Goal: Task Accomplishment & Management: Manage account settings

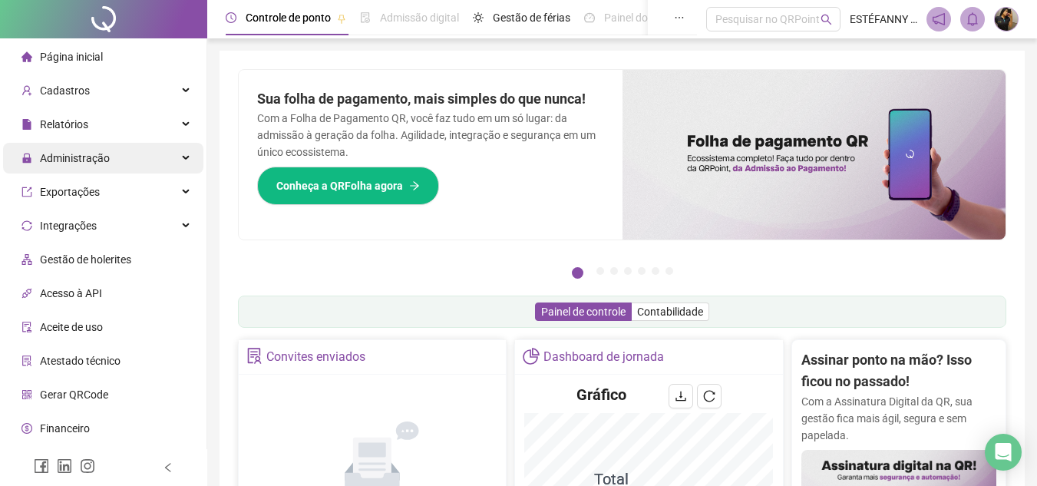
click at [170, 157] on div "Administração" at bounding box center [103, 158] width 200 height 31
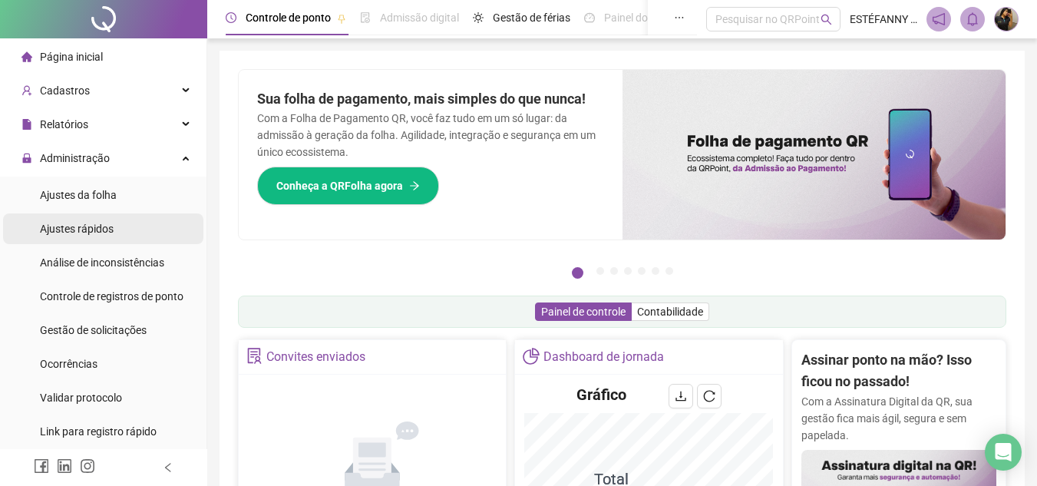
click at [95, 230] on span "Ajustes rápidos" at bounding box center [77, 229] width 74 height 12
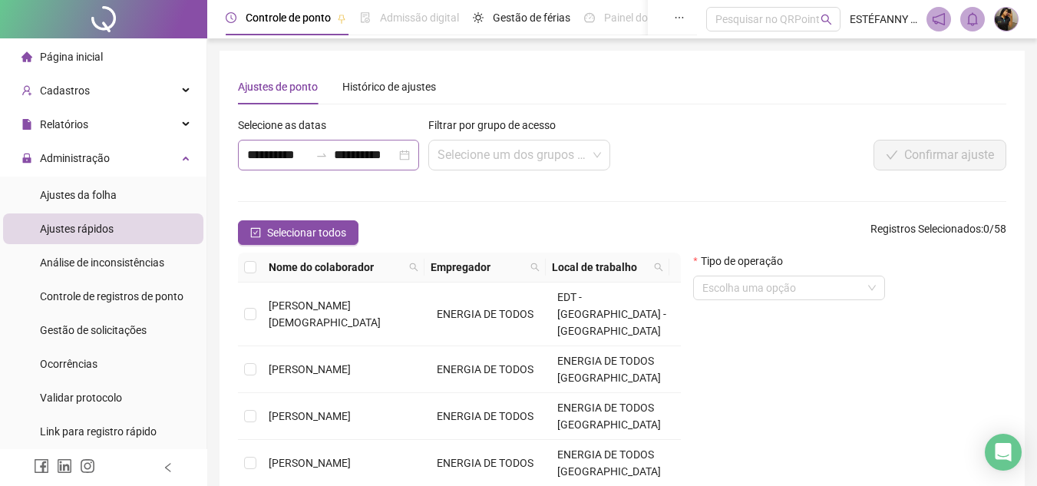
click at [404, 150] on div "**********" at bounding box center [328, 155] width 181 height 31
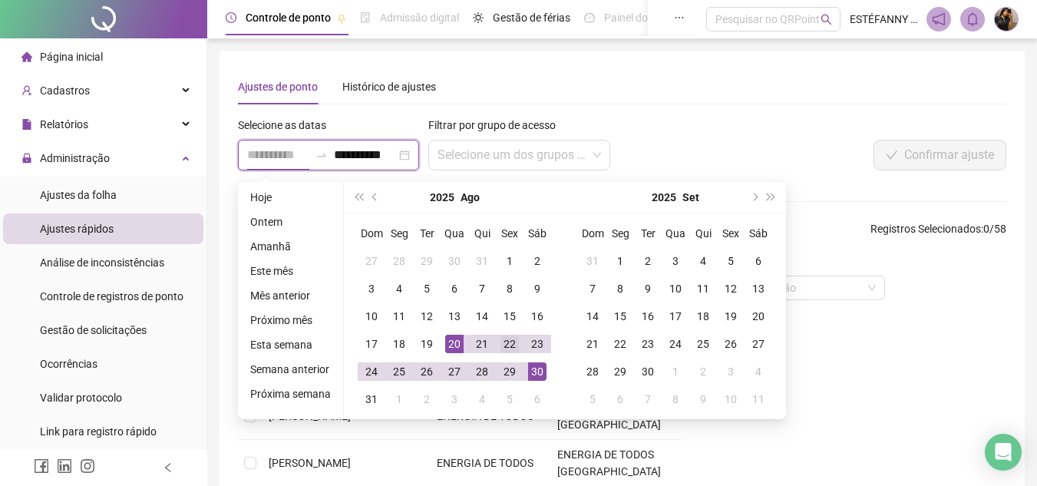
type input "**********"
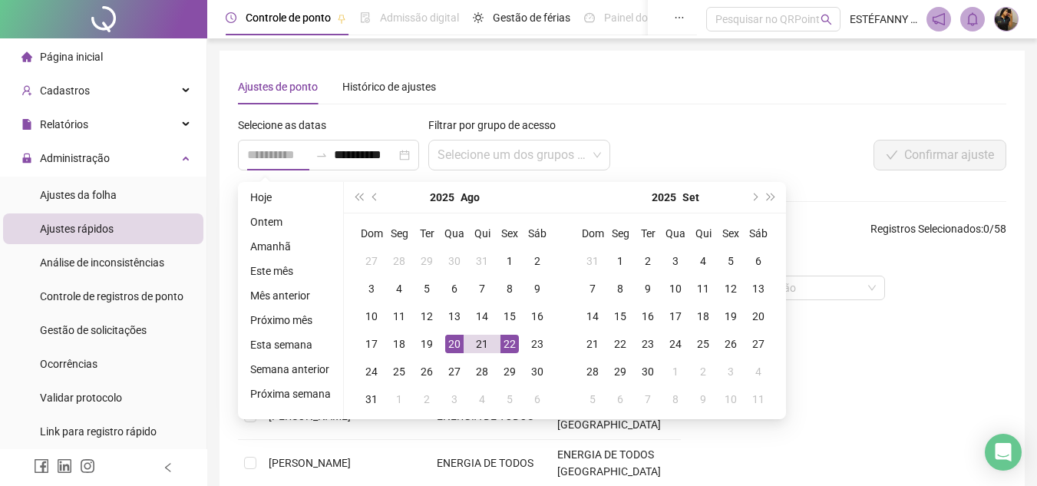
click at [507, 344] on div "22" at bounding box center [510, 344] width 18 height 18
type input "**********"
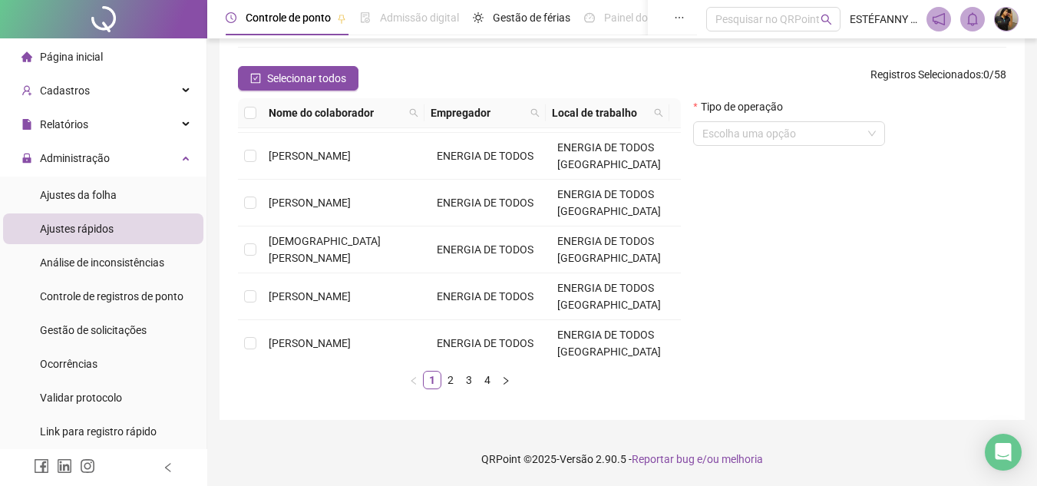
scroll to position [472, 0]
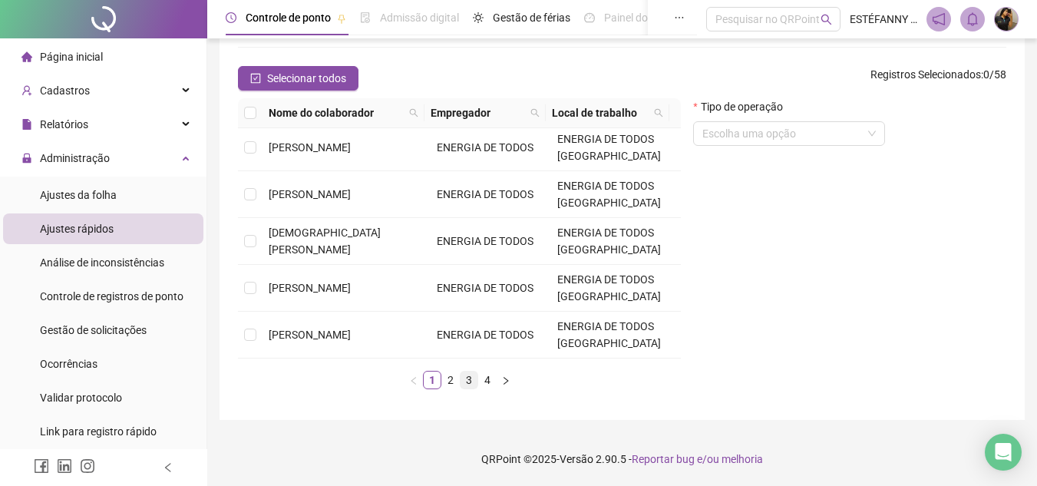
click at [465, 377] on link "3" at bounding box center [469, 380] width 17 height 17
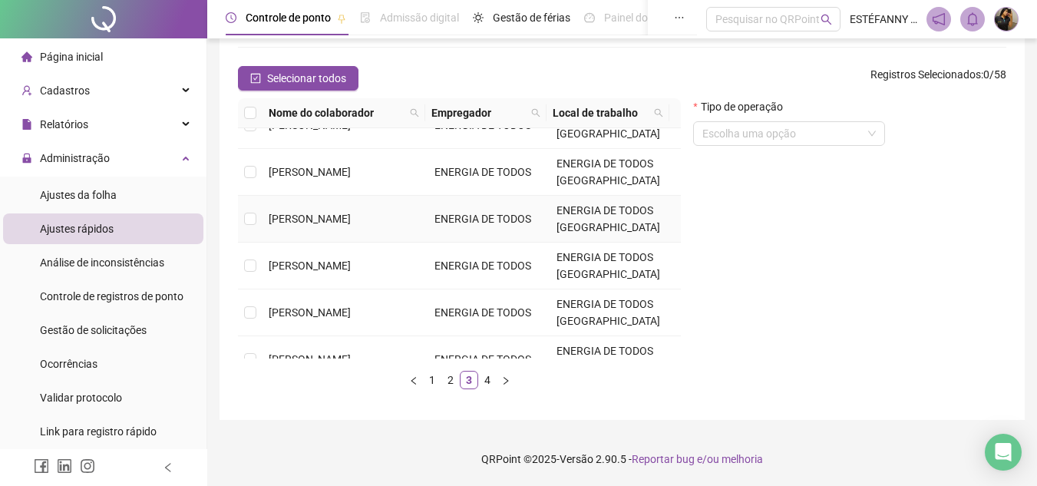
scroll to position [384, 0]
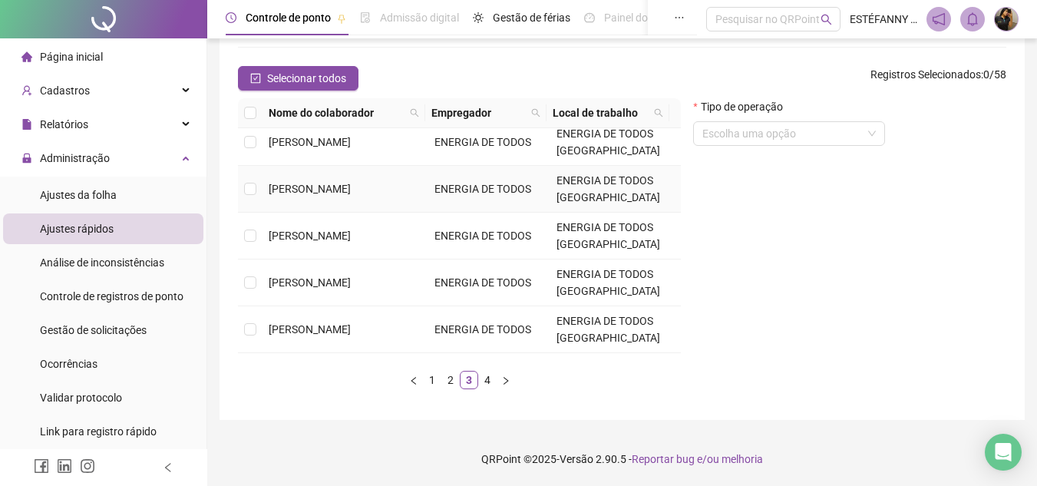
click at [441, 137] on span "ENERGIA DE TODOS" at bounding box center [483, 142] width 97 height 12
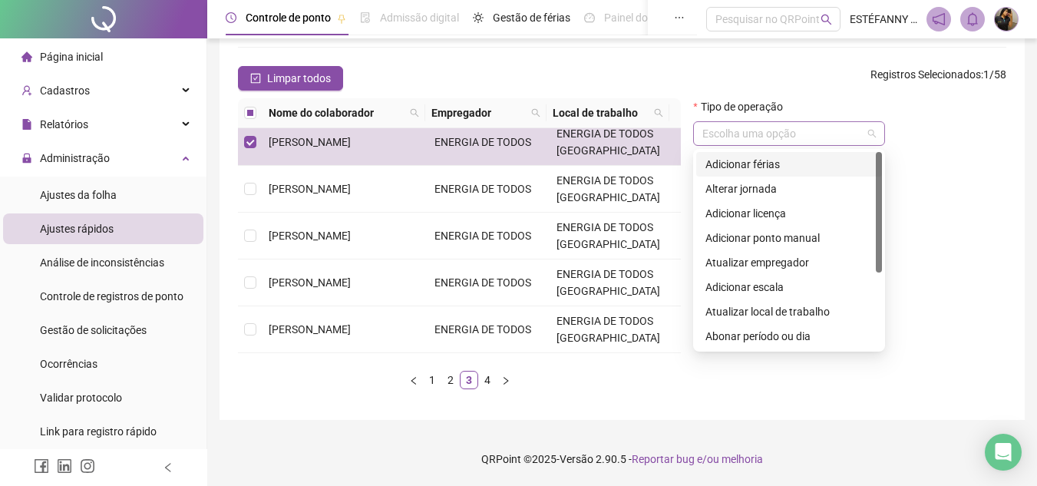
click at [865, 135] on span at bounding box center [788, 133] width 173 height 23
click at [781, 339] on div "Abonar período ou dia" at bounding box center [788, 336] width 167 height 17
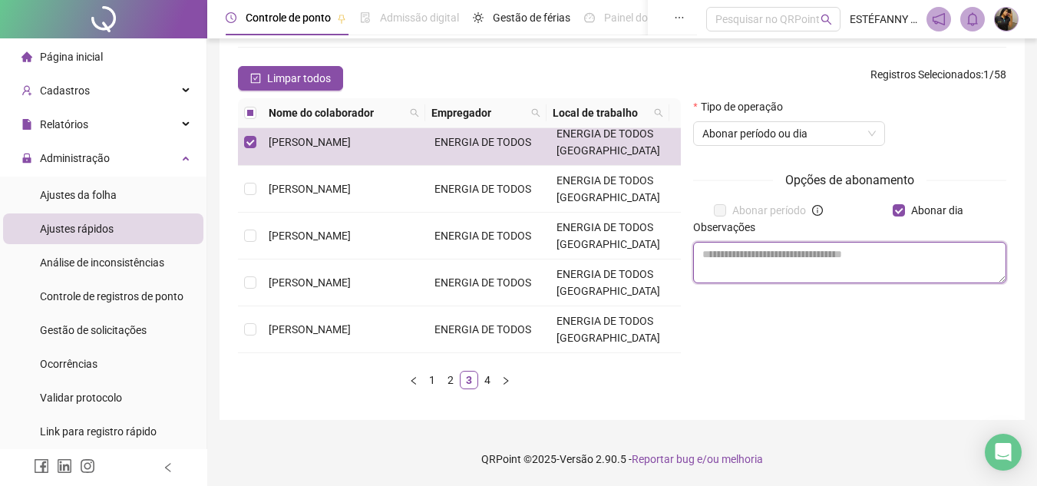
click at [777, 260] on textarea at bounding box center [849, 262] width 313 height 41
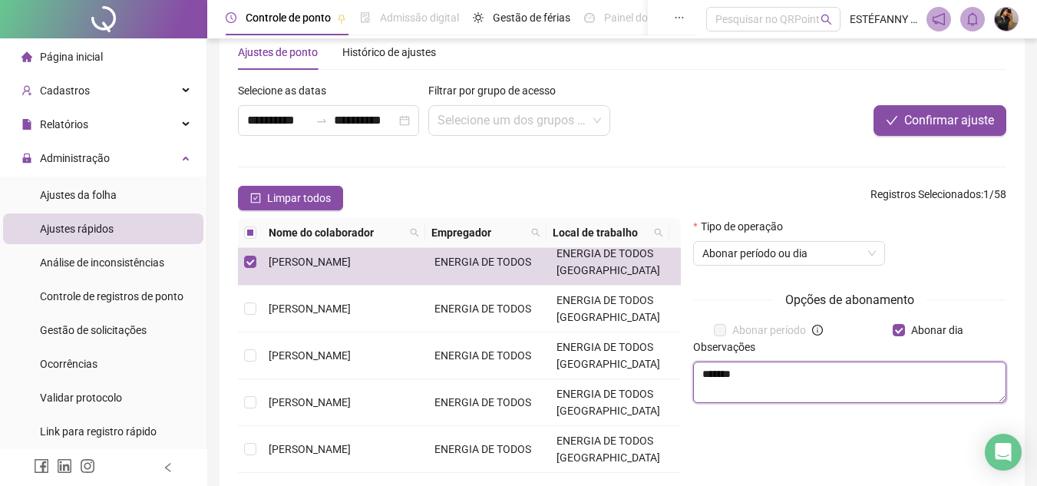
scroll to position [0, 0]
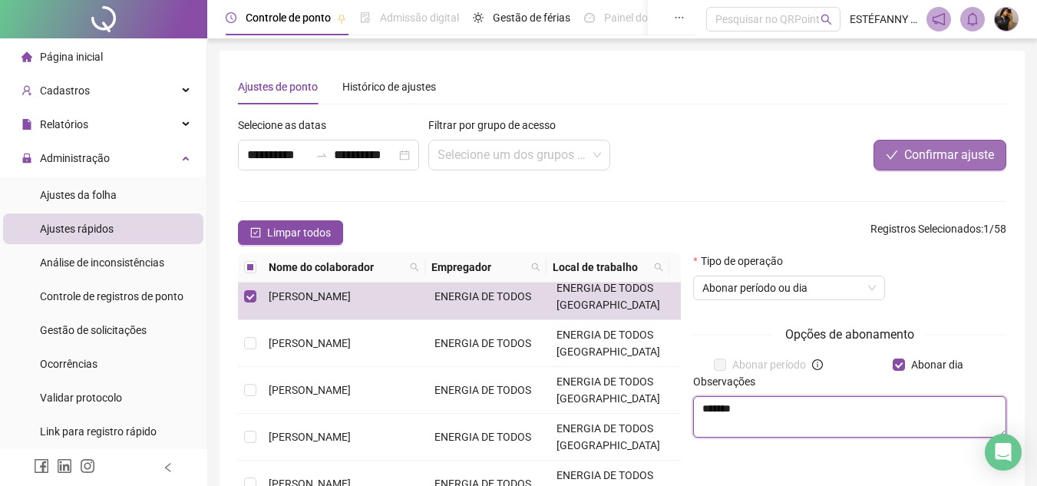
type textarea "*******"
click at [943, 162] on span "Confirmar ajuste" at bounding box center [949, 155] width 90 height 18
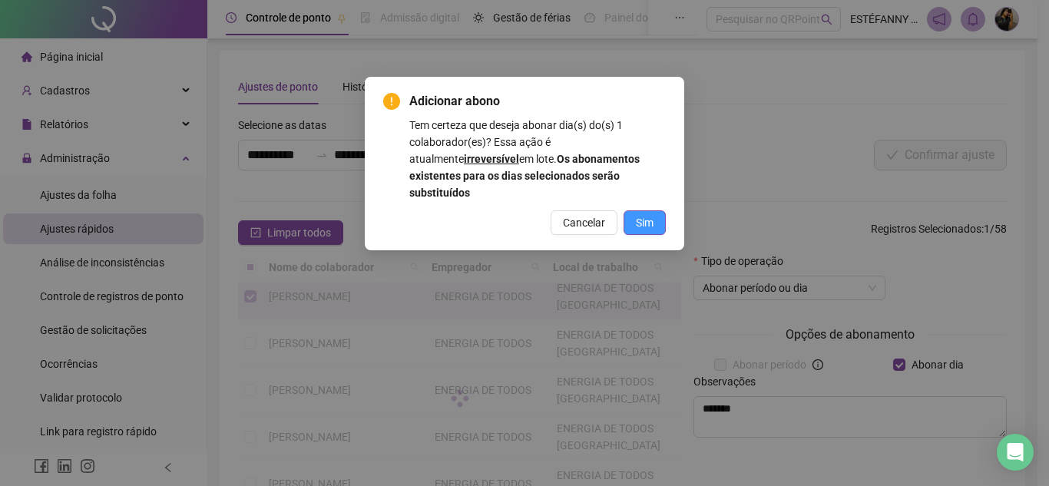
click at [655, 210] on button "Sim" at bounding box center [644, 222] width 42 height 25
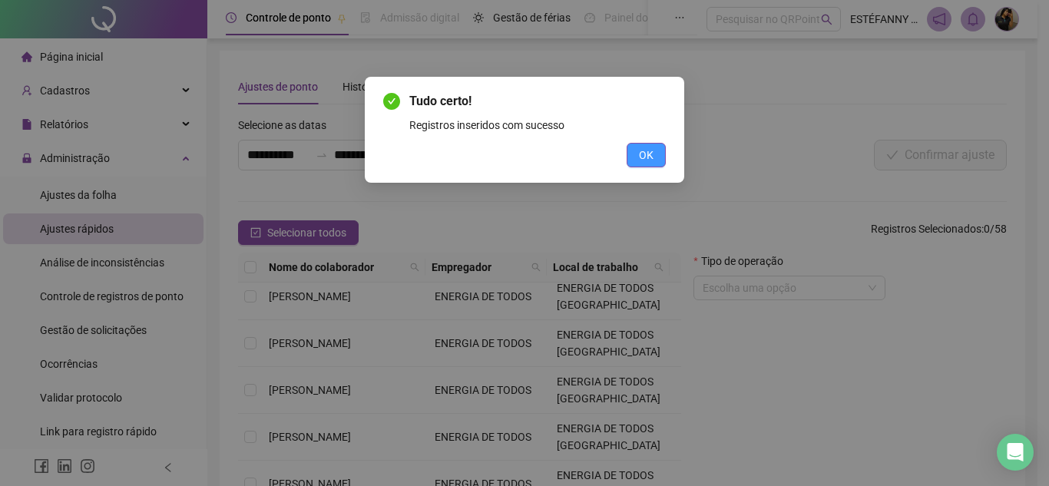
click at [643, 150] on span "OK" at bounding box center [646, 155] width 15 height 17
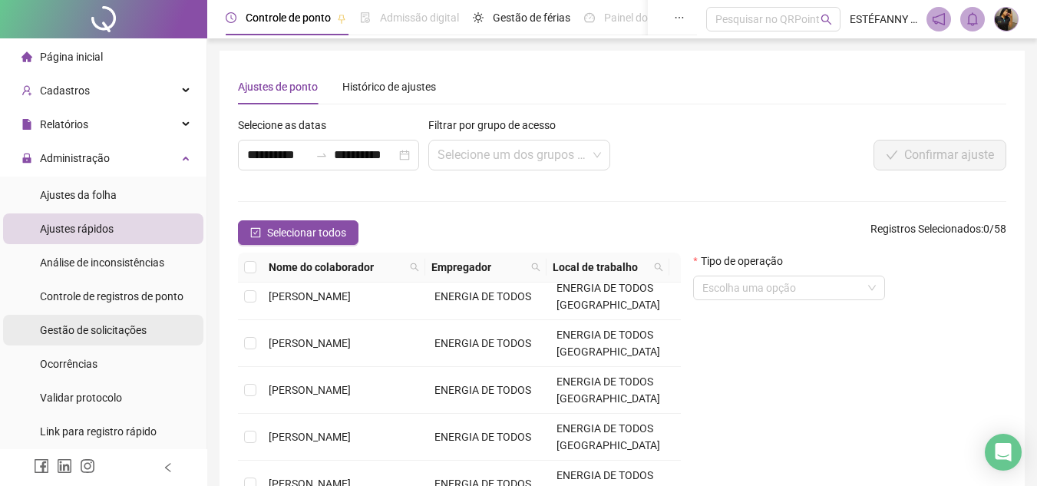
click at [108, 329] on span "Gestão de solicitações" at bounding box center [93, 330] width 107 height 12
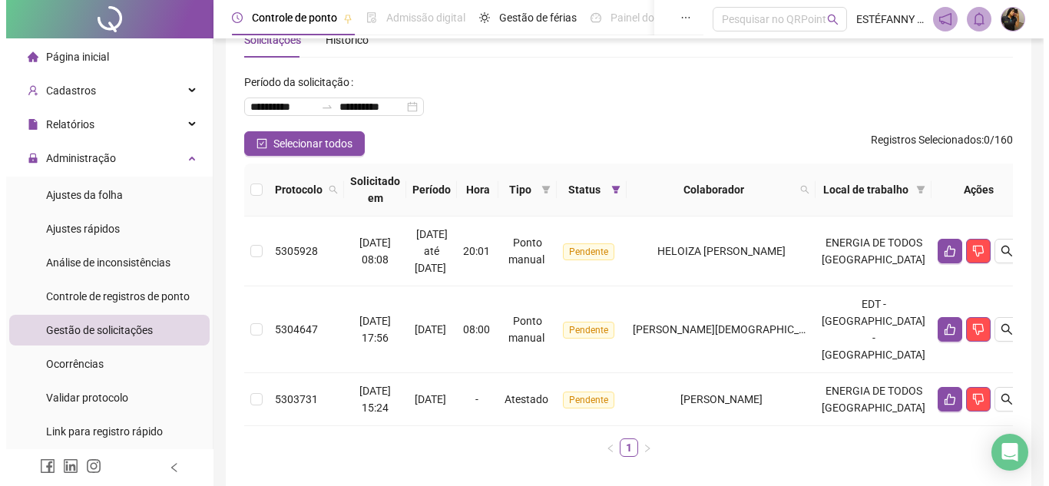
scroll to position [97, 0]
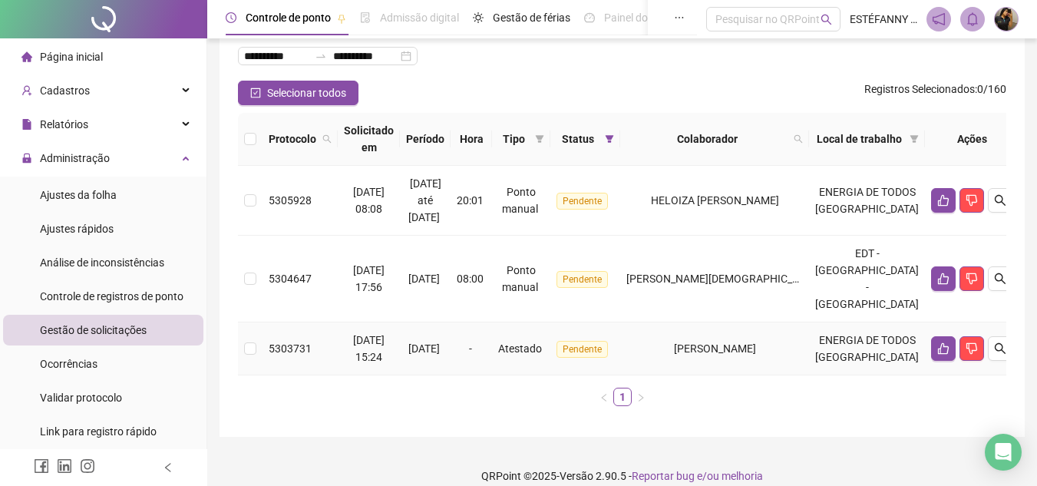
click at [677, 239] on td "[PERSON_NAME][DEMOGRAPHIC_DATA]" at bounding box center [714, 279] width 189 height 87
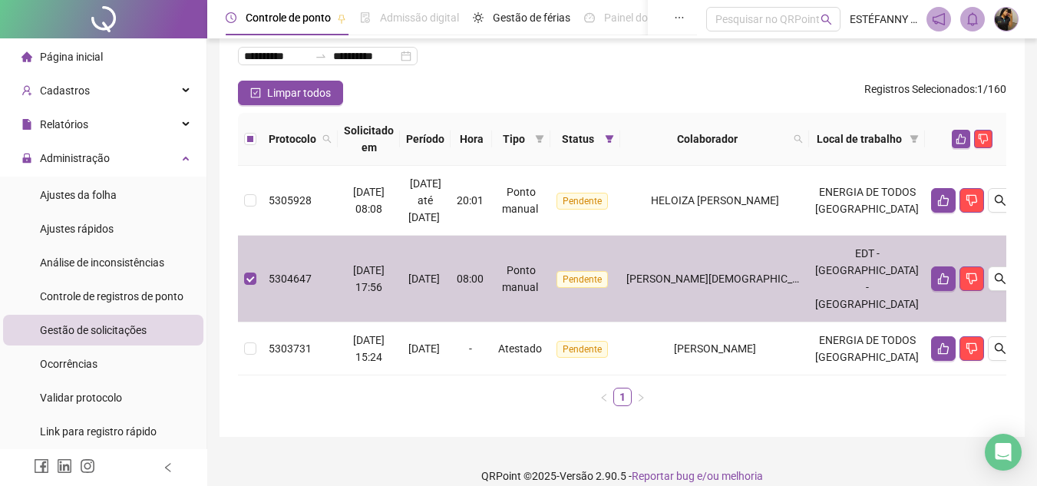
click at [679, 210] on td "HELOIZA [PERSON_NAME]" at bounding box center [714, 201] width 189 height 70
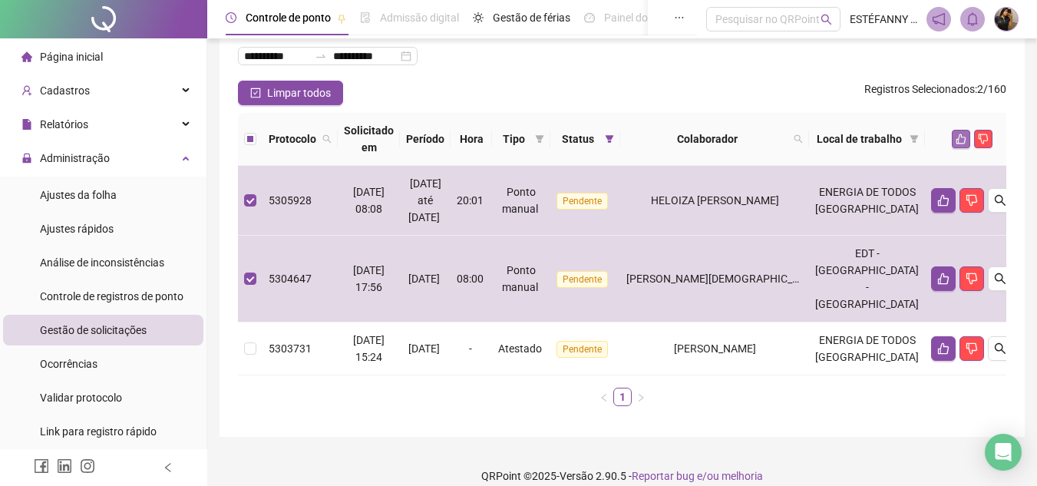
click at [956, 140] on icon "like" at bounding box center [961, 139] width 11 height 11
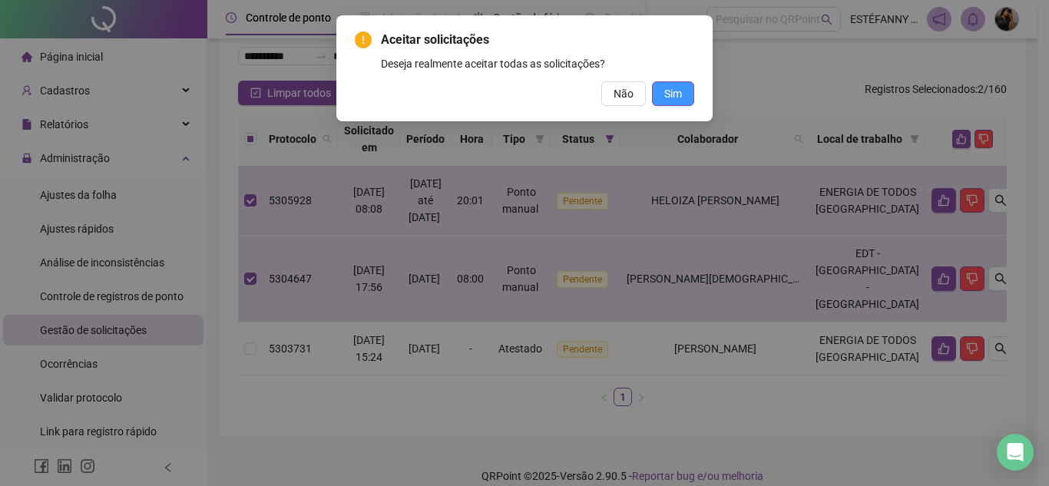
click at [682, 99] on button "Sim" at bounding box center [673, 93] width 42 height 25
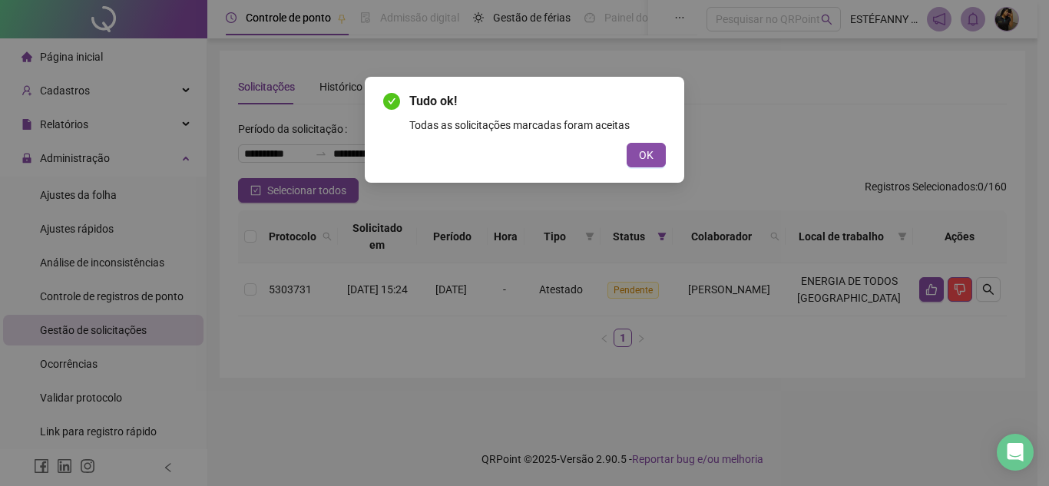
scroll to position [0, 0]
click at [646, 145] on button "OK" at bounding box center [645, 155] width 39 height 25
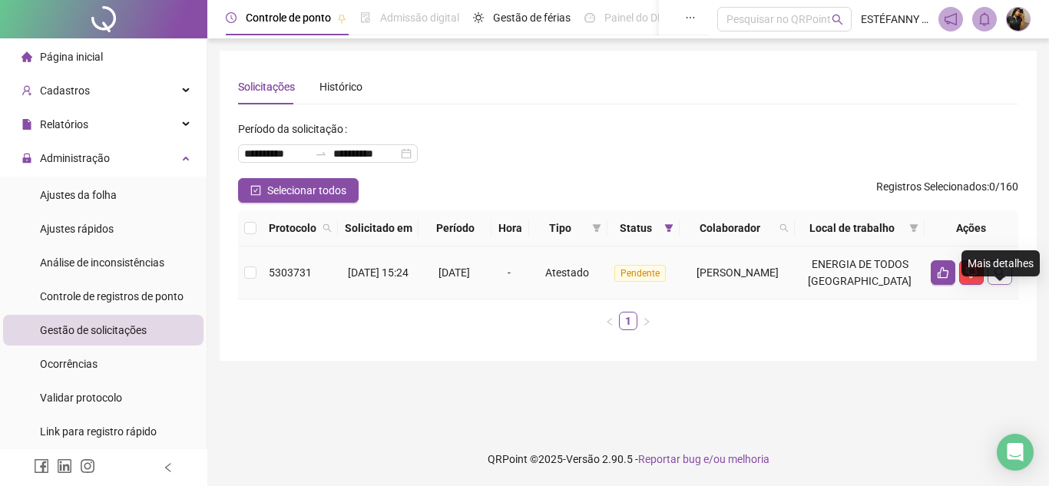
click at [999, 279] on icon "search" at bounding box center [999, 272] width 12 height 12
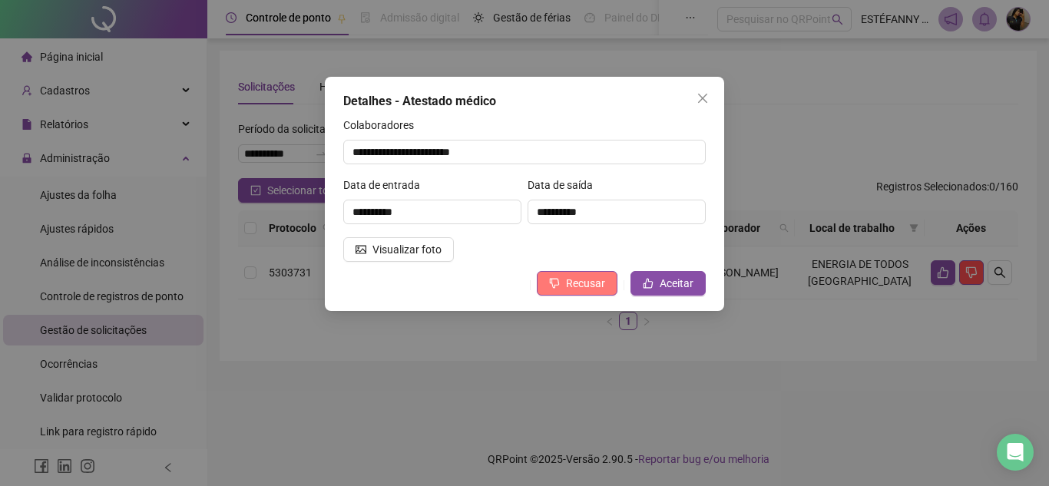
click at [573, 281] on span "Recusar" at bounding box center [585, 283] width 39 height 17
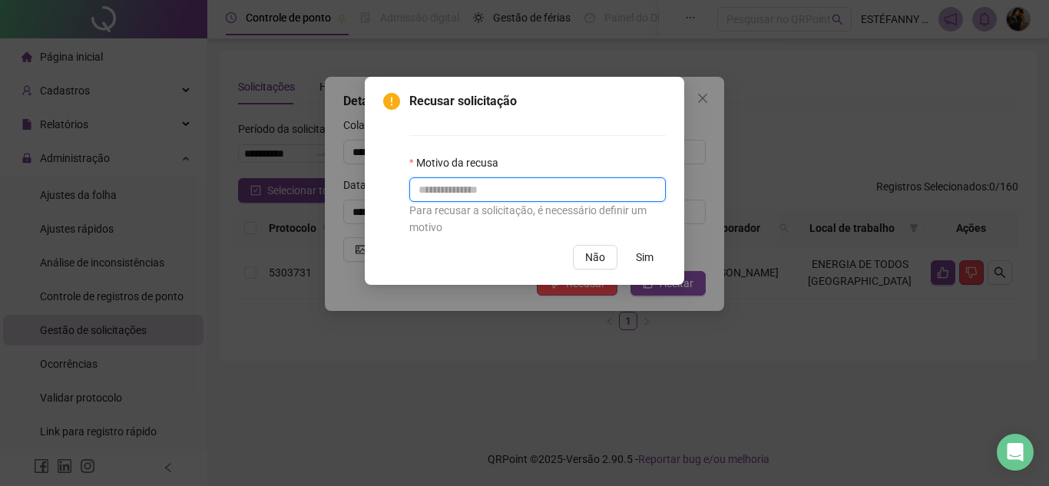
click at [566, 184] on input "text" at bounding box center [537, 189] width 256 height 25
click at [451, 190] on input "text" at bounding box center [537, 189] width 256 height 25
type input "****"
click at [640, 253] on span "Sim" at bounding box center [645, 257] width 18 height 17
